Goal: Task Accomplishment & Management: Manage account settings

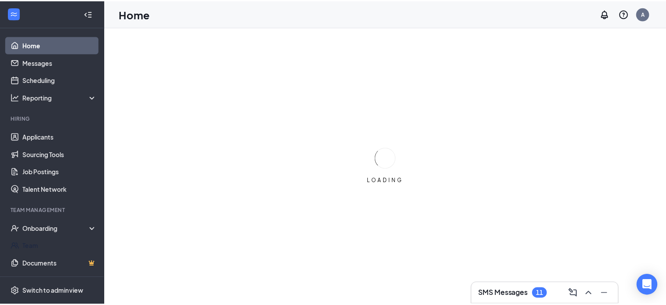
scroll to position [16, 0]
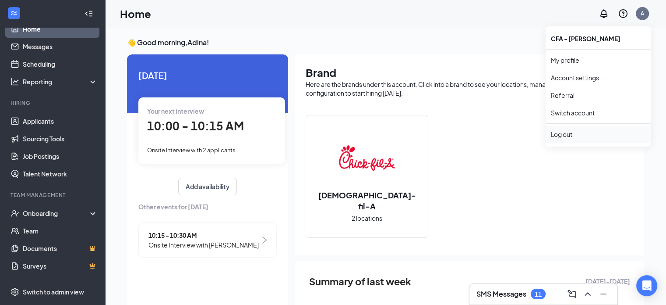
click at [568, 132] on div "Log out" at bounding box center [598, 134] width 95 height 9
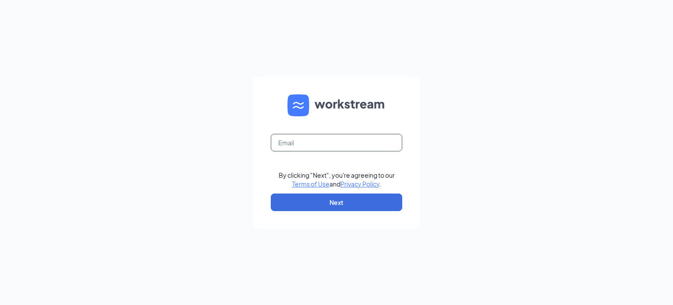
click at [306, 139] on input "text" at bounding box center [336, 143] width 131 height 18
type input "hr@cfacrosspointe.com"
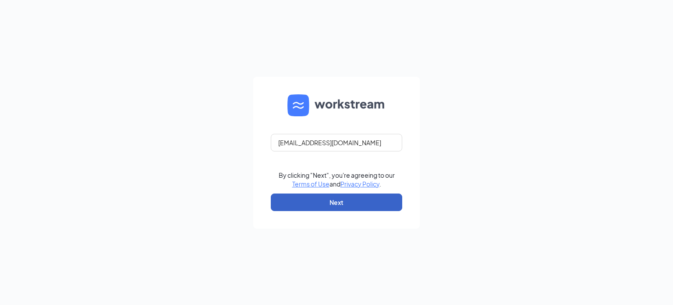
click at [331, 204] on button "Next" at bounding box center [336, 202] width 131 height 18
